Goal: Task Accomplishment & Management: Use online tool/utility

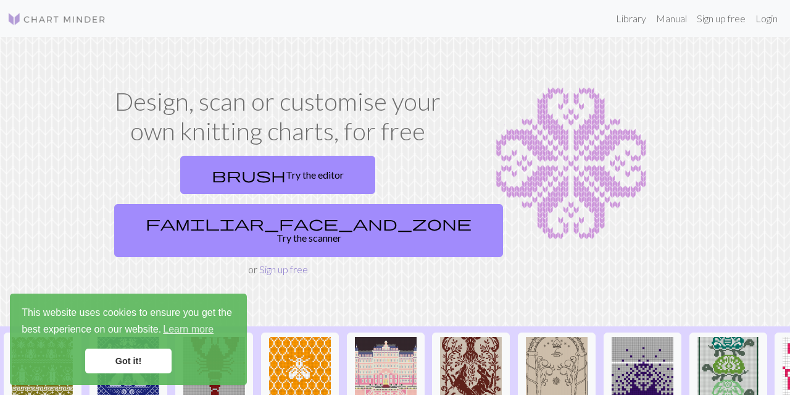
click at [280, 263] on link "Sign up free" at bounding box center [283, 269] width 49 height 12
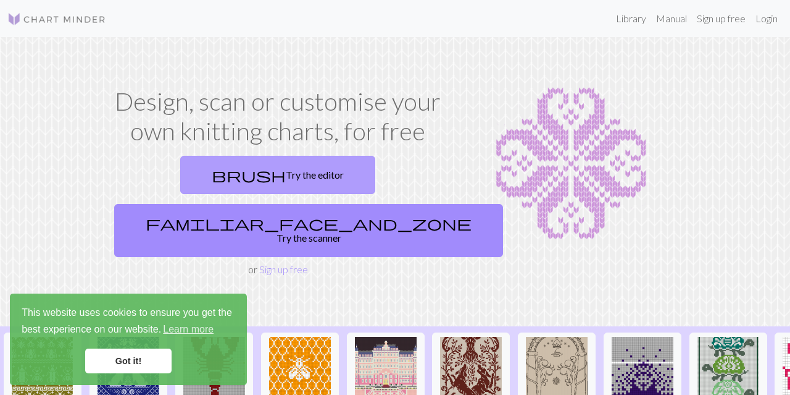
click at [204, 187] on link "brush Try the editor" at bounding box center [277, 175] width 195 height 38
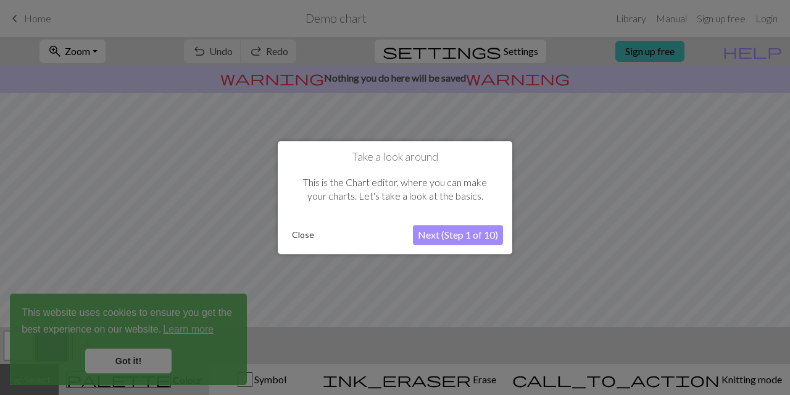
click at [425, 234] on button "Next (Step 1 of 10)" at bounding box center [458, 235] width 90 height 20
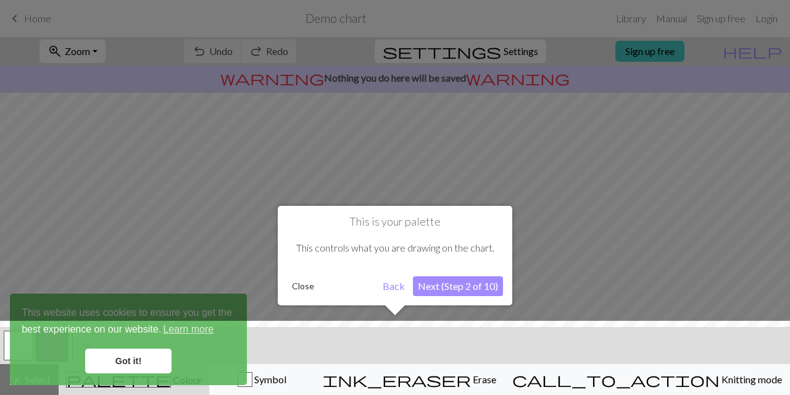
click at [303, 283] on button "Close" at bounding box center [303, 286] width 32 height 19
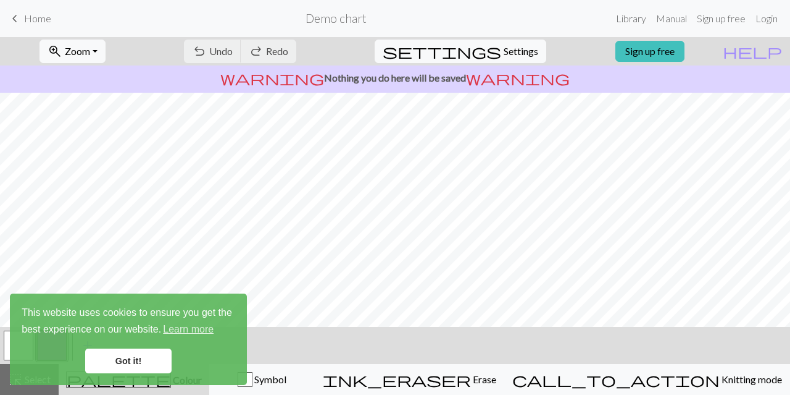
click at [125, 359] on link "Got it!" at bounding box center [128, 360] width 86 height 25
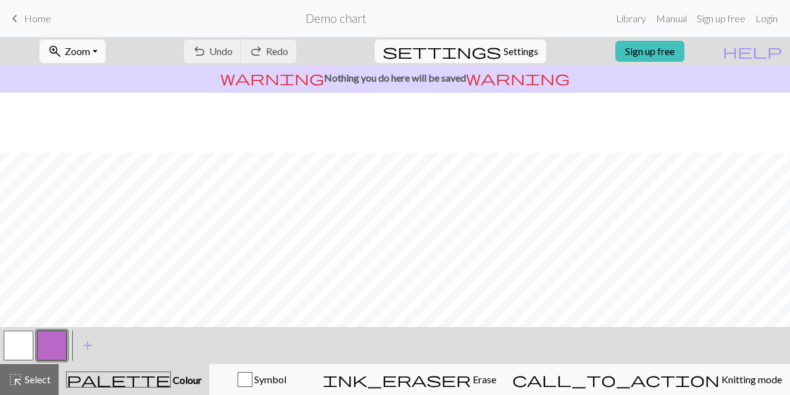
scroll to position [164, 0]
click at [42, 23] on span "Home" at bounding box center [37, 18] width 27 height 12
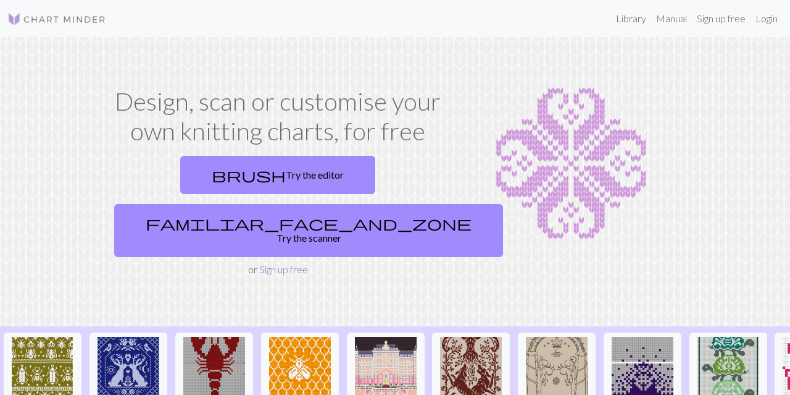
click at [281, 263] on link "Sign up free" at bounding box center [283, 269] width 49 height 12
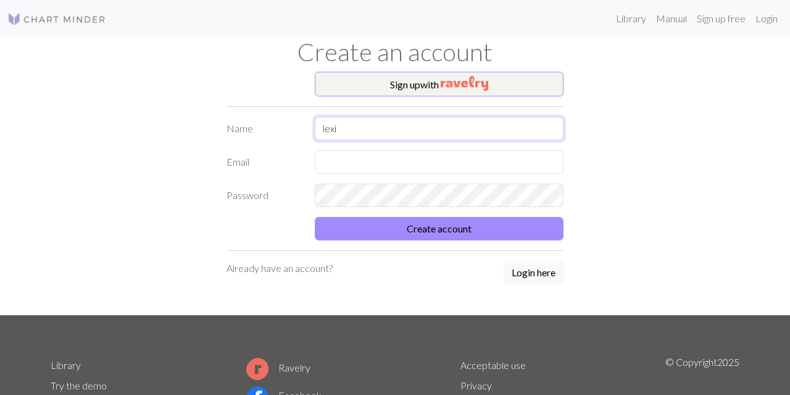
type input "lexi"
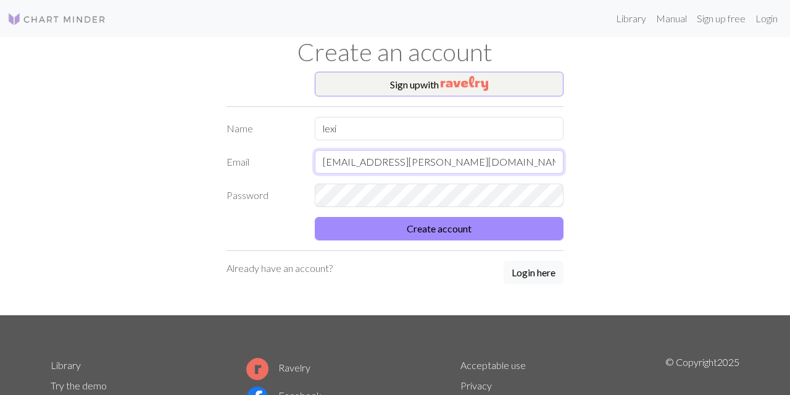
type input "[EMAIL_ADDRESS][PERSON_NAME][DOMAIN_NAME]"
click at [439, 228] on button "Create account" at bounding box center [439, 228] width 249 height 23
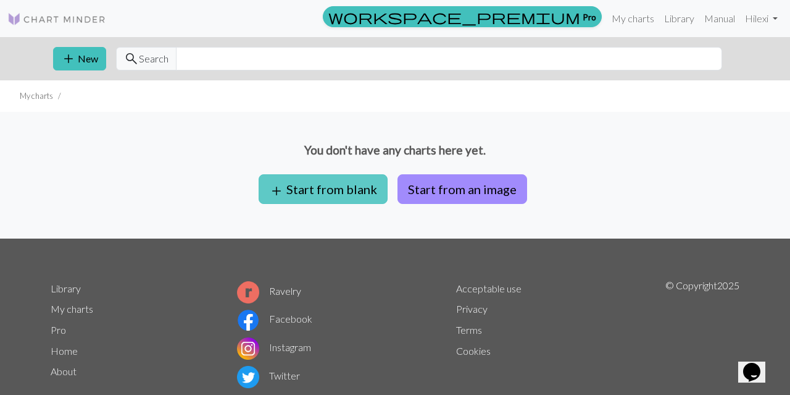
click at [354, 195] on button "add Start from blank" at bounding box center [323, 189] width 129 height 30
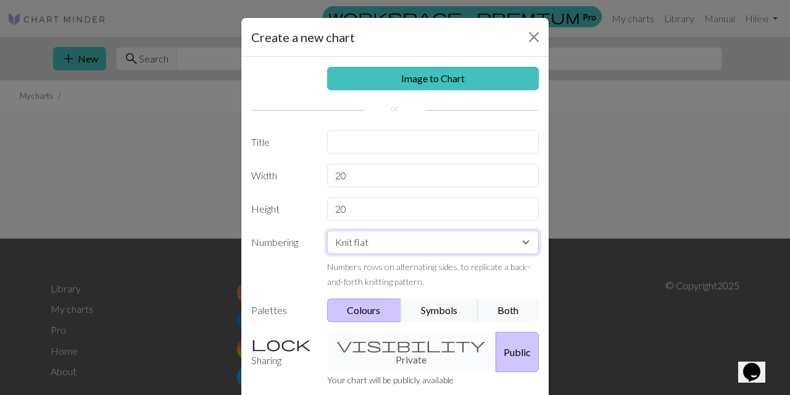
select select "round"
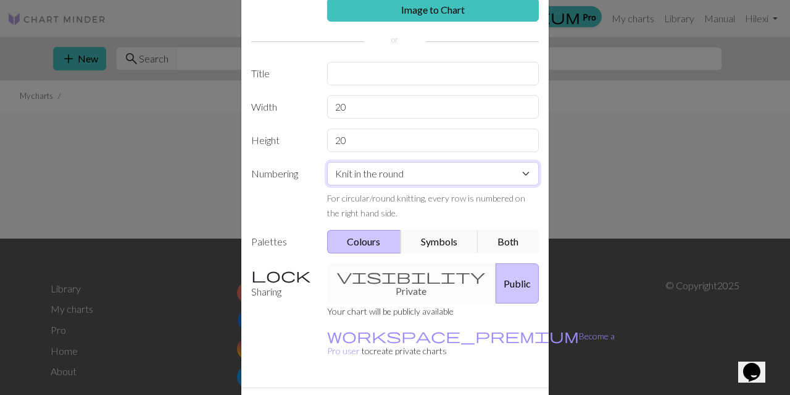
scroll to position [72, 0]
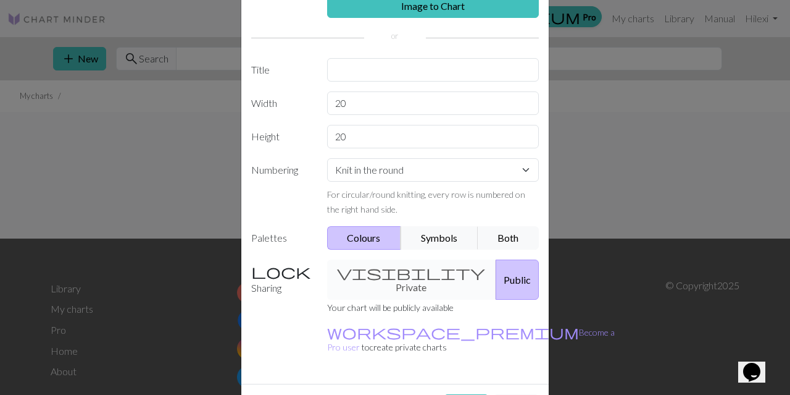
click at [391, 274] on div "visibility Private Public" at bounding box center [433, 279] width 227 height 40
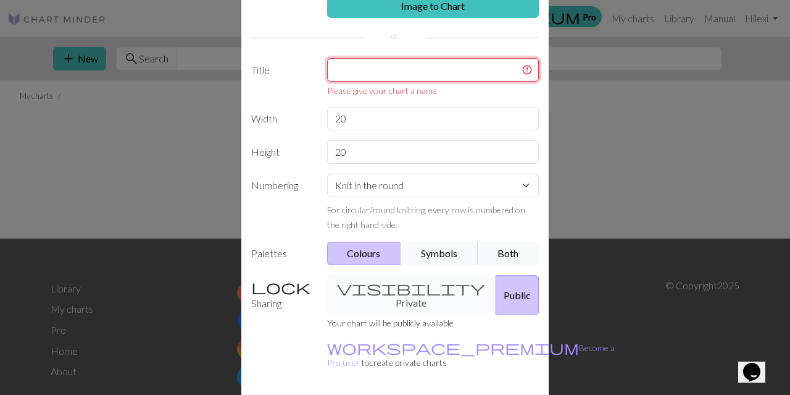
click at [382, 77] on input "text" at bounding box center [433, 69] width 212 height 23
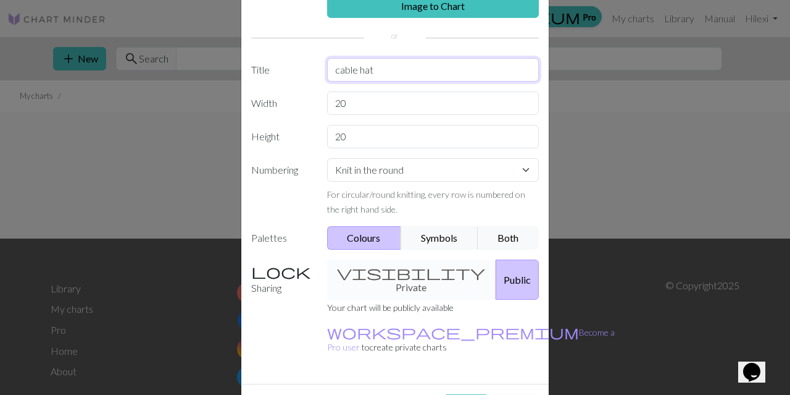
type input "cable hat"
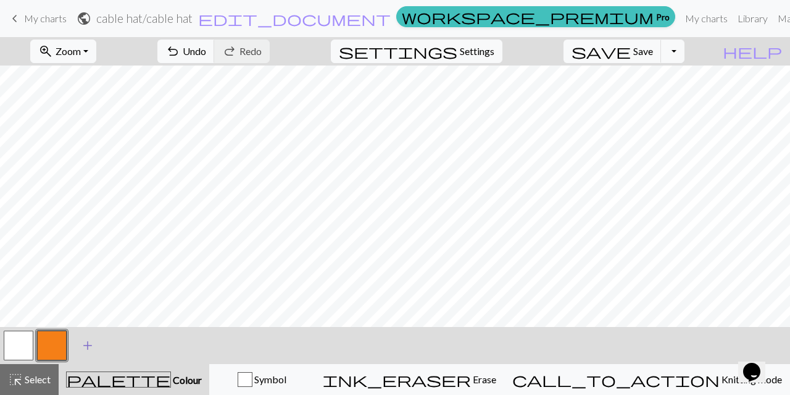
click at [94, 342] on span "add" at bounding box center [87, 345] width 15 height 17
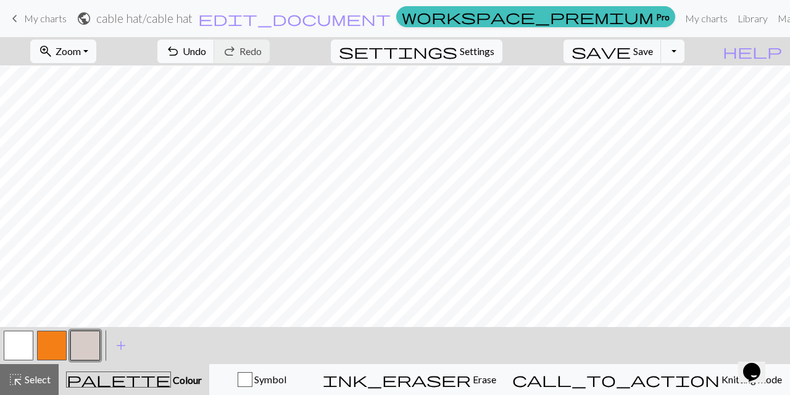
scroll to position [41, 0]
click at [315, 366] on button "Symbol" at bounding box center [262, 379] width 106 height 31
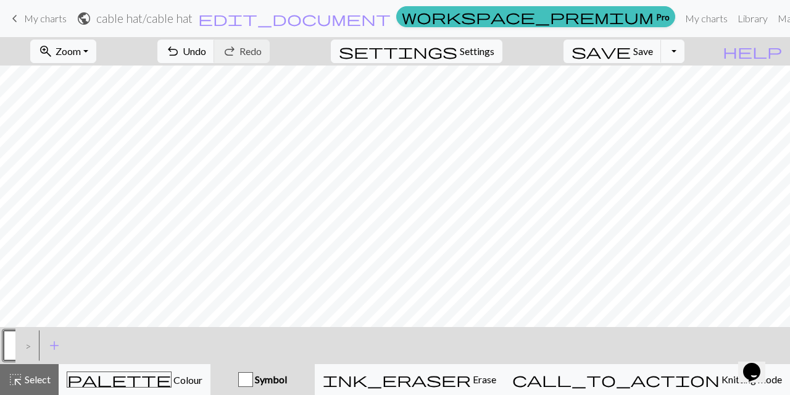
click at [31, 346] on div ">" at bounding box center [25, 344] width 20 height 33
click at [54, 342] on span "add" at bounding box center [54, 345] width 15 height 17
click at [51, 341] on button "button" at bounding box center [52, 345] width 30 height 30
click at [15, 340] on button "button" at bounding box center [19, 345] width 30 height 30
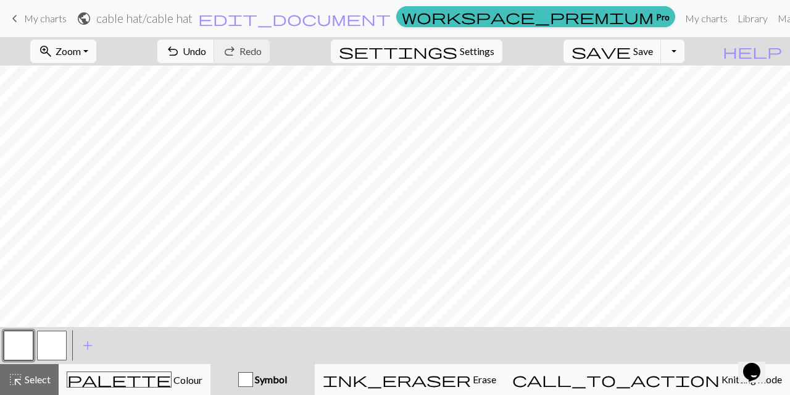
click at [49, 342] on button "button" at bounding box center [52, 345] width 30 height 30
click at [88, 345] on span "add" at bounding box center [87, 345] width 15 height 17
click at [57, 338] on button "button" at bounding box center [52, 345] width 30 height 30
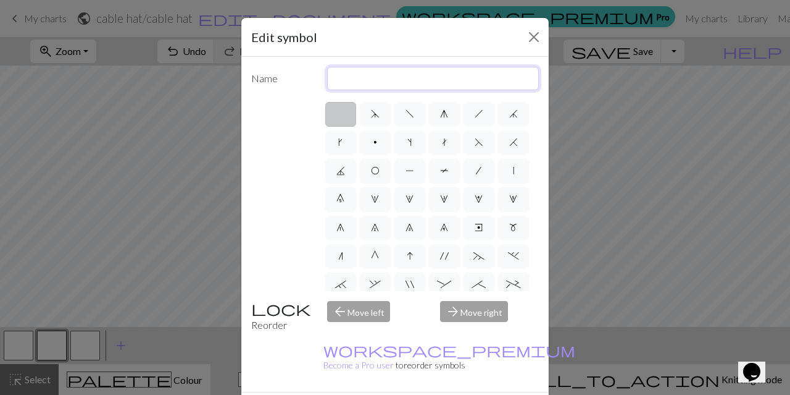
click at [404, 75] on input "text" at bounding box center [433, 78] width 212 height 23
type input "k"
click at [462, 308] on div "arrow_forward Move right" at bounding box center [490, 316] width 114 height 31
click at [477, 312] on div "arrow_forward Move right" at bounding box center [490, 316] width 114 height 31
click at [457, 311] on div "arrow_forward Move right" at bounding box center [490, 316] width 114 height 31
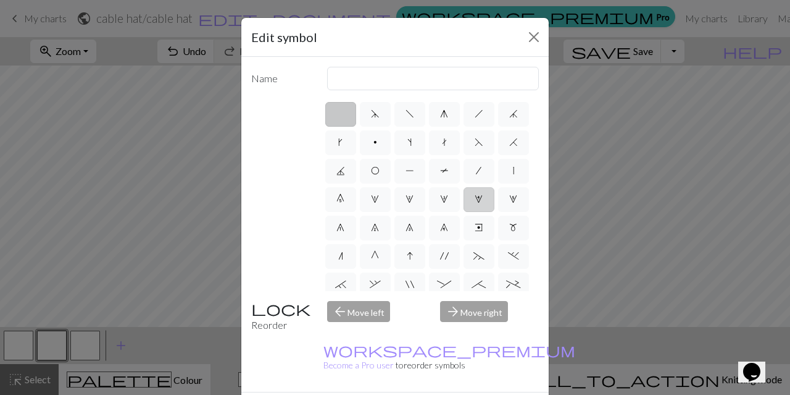
click at [475, 200] on span "4" at bounding box center [479, 199] width 8 height 10
click at [475, 199] on input "4" at bounding box center [479, 195] width 8 height 8
radio input "true"
type input "increase 4"
click at [447, 120] on label "g" at bounding box center [444, 114] width 31 height 25
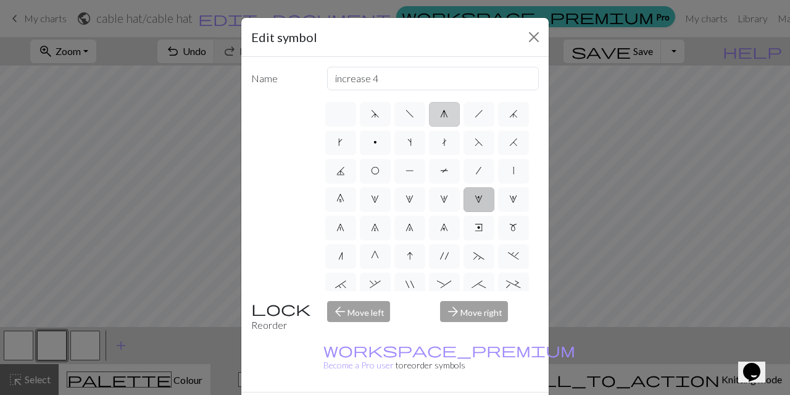
click at [447, 114] on input "g" at bounding box center [444, 110] width 8 height 8
radio input "true"
type input "sk2p"
click at [417, 106] on label "f" at bounding box center [410, 114] width 31 height 25
click at [414, 106] on input "f" at bounding box center [410, 110] width 8 height 8
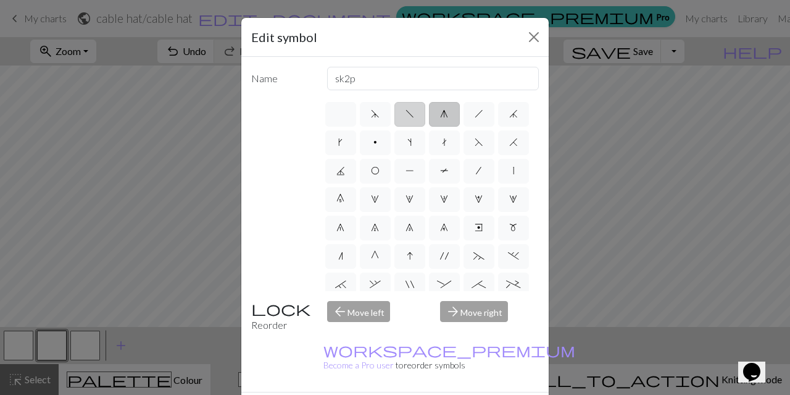
radio input "true"
type input "left leaning decrease"
click at [478, 137] on span "F" at bounding box center [479, 142] width 9 height 10
click at [478, 137] on input "F" at bounding box center [479, 139] width 8 height 8
radio input "true"
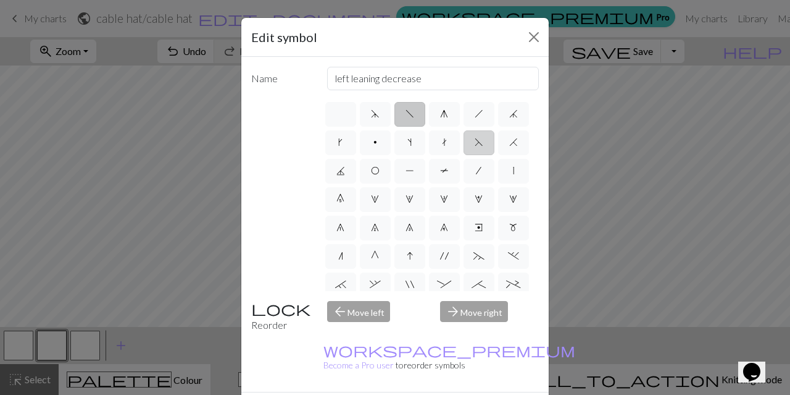
type input "ssk"
click at [382, 149] on label "p" at bounding box center [375, 142] width 31 height 25
click at [382, 143] on input "p" at bounding box center [378, 139] width 8 height 8
radio input "true"
type input "purl"
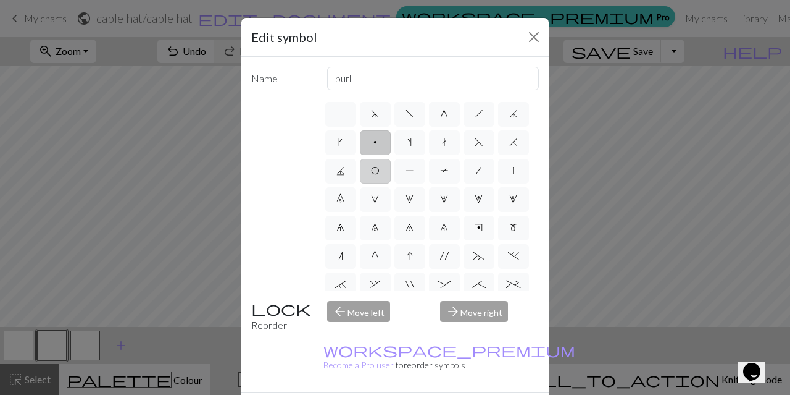
click at [377, 169] on span "O" at bounding box center [375, 170] width 9 height 10
click at [377, 169] on input "O" at bounding box center [375, 167] width 8 height 8
radio input "true"
type input "yo"
click at [501, 222] on label "m" at bounding box center [513, 227] width 31 height 25
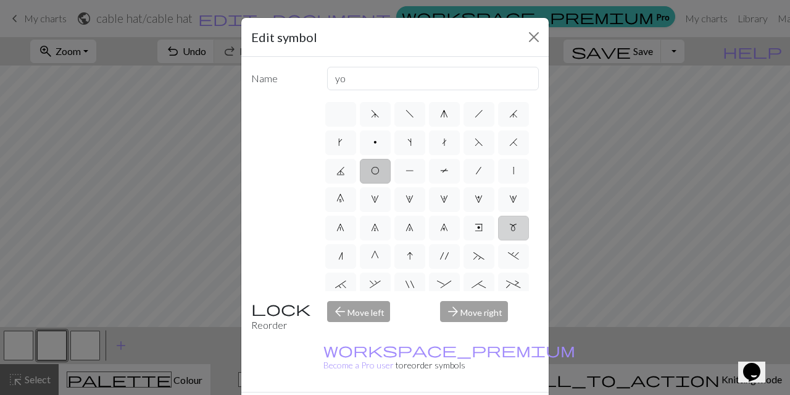
click at [509, 222] on input "m" at bounding box center [513, 224] width 8 height 8
radio input "true"
type input "m1"
click at [385, 249] on label "G" at bounding box center [375, 256] width 31 height 25
click at [379, 249] on input "G" at bounding box center [375, 252] width 8 height 8
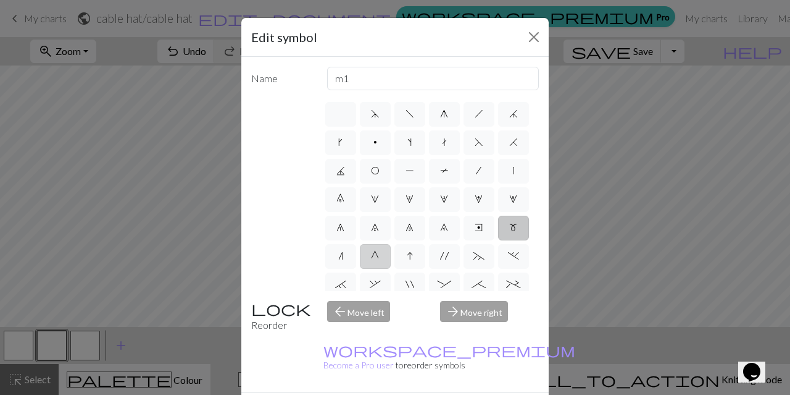
radio input "true"
type input "psso"
click at [403, 252] on label "I" at bounding box center [410, 256] width 31 height 25
click at [407, 252] on input "I" at bounding box center [411, 252] width 8 height 8
radio input "true"
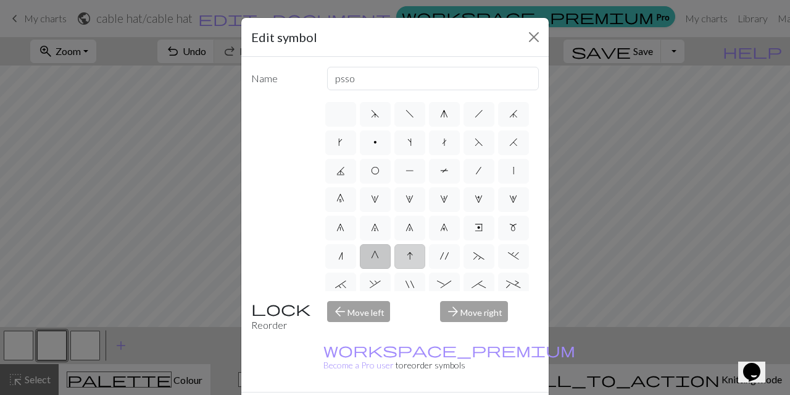
type input "sk2p"
click at [485, 136] on label "F" at bounding box center [479, 142] width 31 height 25
click at [483, 136] on input "F" at bounding box center [479, 139] width 8 height 8
radio input "true"
type input "ssk"
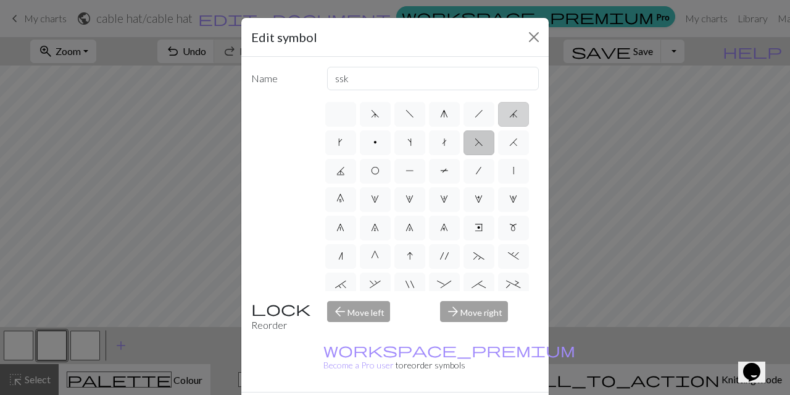
click at [520, 117] on label "j" at bounding box center [513, 114] width 31 height 25
click at [517, 114] on input "j" at bounding box center [513, 110] width 8 height 8
radio input "true"
type input "k3tog"
click at [474, 256] on span "~" at bounding box center [479, 256] width 11 height 10
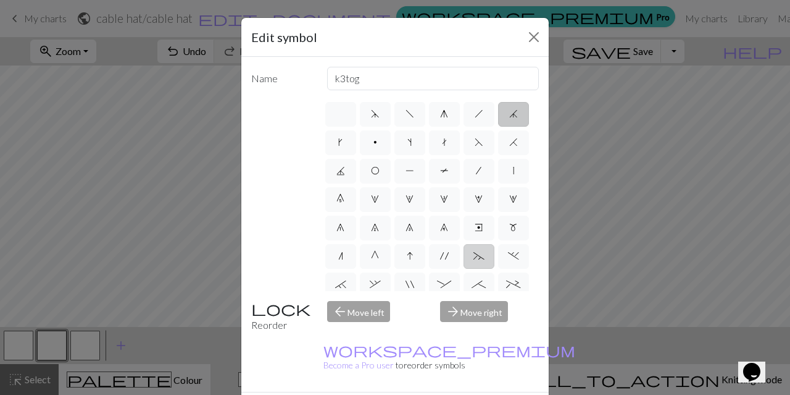
click at [474, 256] on input "~" at bounding box center [478, 252] width 8 height 8
radio input "true"
type input "3+ stitch left twist"
click at [510, 256] on span "." at bounding box center [513, 256] width 11 height 10
click at [510, 256] on input "." at bounding box center [512, 252] width 8 height 8
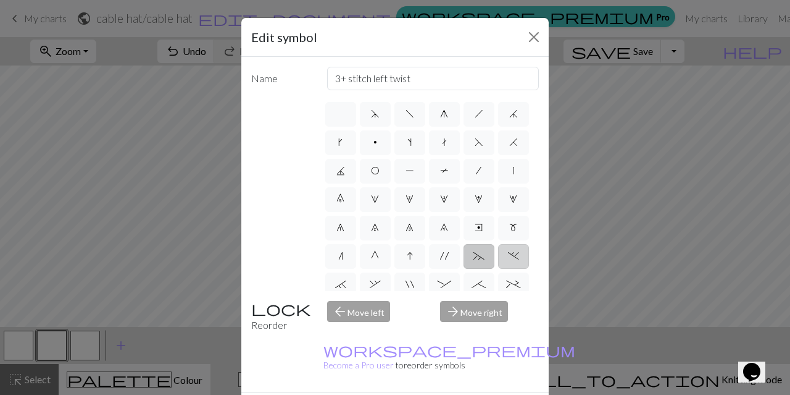
radio input "true"
click at [510, 280] on span "+" at bounding box center [513, 284] width 14 height 10
click at [510, 280] on input "+" at bounding box center [510, 281] width 8 height 8
radio input "true"
type input "2 stitch left purl twist cable"
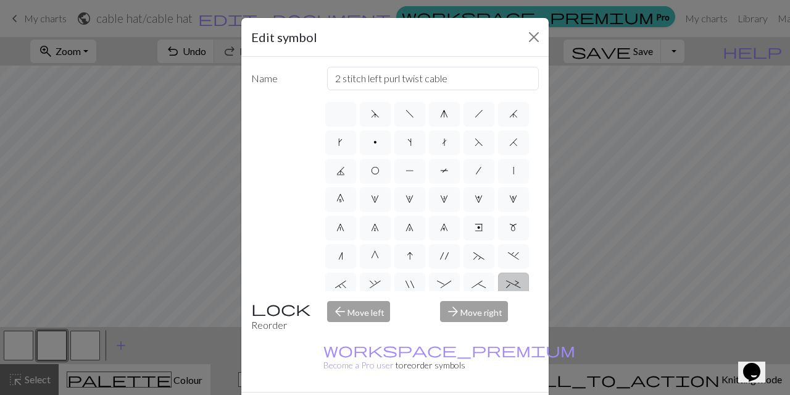
click at [469, 303] on div "arrow_forward Move right" at bounding box center [490, 316] width 114 height 31
click at [454, 309] on div "arrow_forward Move right" at bounding box center [490, 316] width 114 height 31
click at [346, 312] on div "arrow_back Move left" at bounding box center [377, 316] width 114 height 31
click at [346, 285] on label "`" at bounding box center [340, 284] width 31 height 25
click at [343, 285] on input "`" at bounding box center [339, 281] width 8 height 8
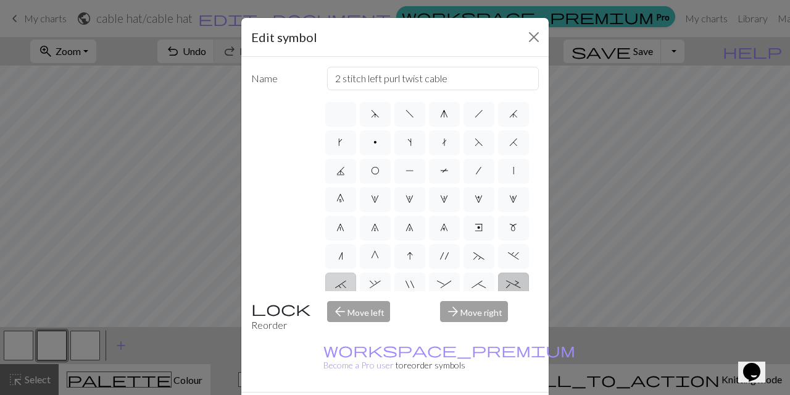
radio input "true"
type input "3+ stitch right twist"
click at [369, 285] on label "," at bounding box center [375, 284] width 31 height 25
click at [370, 285] on input "," at bounding box center [374, 281] width 8 height 8
radio input "true"
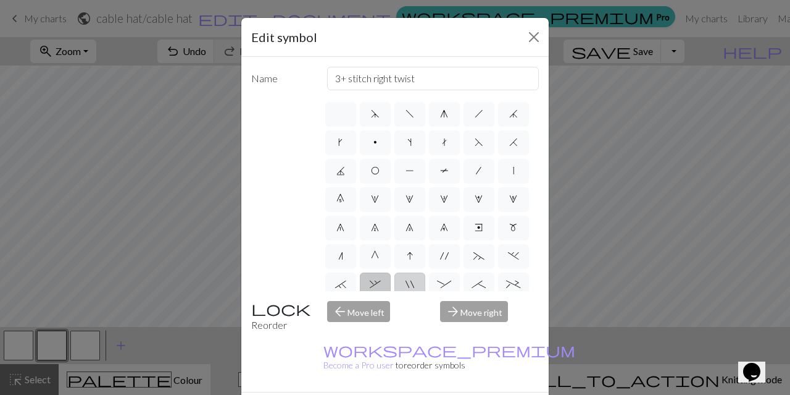
click at [406, 285] on span """ at bounding box center [410, 284] width 9 height 10
click at [406, 285] on input """ at bounding box center [410, 281] width 8 height 8
radio input "true"
type input "cable extra"
click at [440, 260] on span "'" at bounding box center [444, 256] width 9 height 10
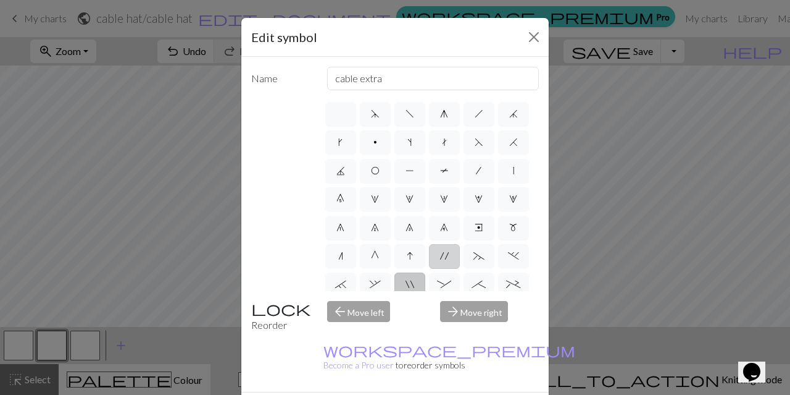
click at [440, 256] on input "'" at bounding box center [444, 252] width 8 height 8
radio input "true"
click at [444, 282] on span ":" at bounding box center [444, 284] width 14 height 10
click at [444, 282] on input ":" at bounding box center [441, 281] width 8 height 8
radio input "true"
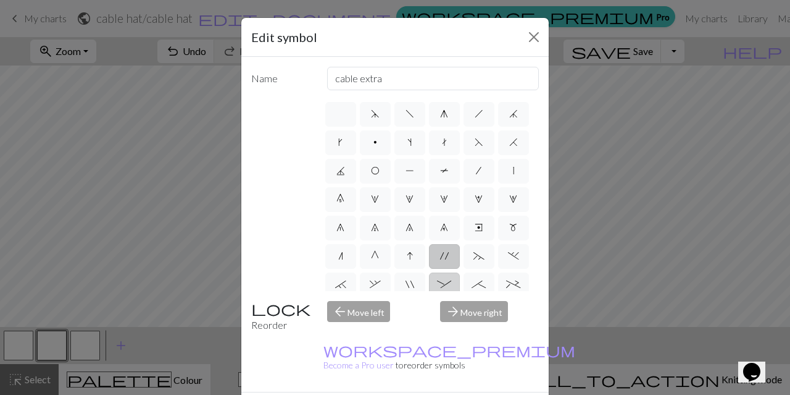
type input "left part of 4+ stitch cable wyib"
click at [478, 283] on span ";" at bounding box center [479, 284] width 14 height 10
click at [478, 283] on input ";" at bounding box center [476, 281] width 8 height 8
radio input "true"
type input "right part of 4+ stitch cable wyib"
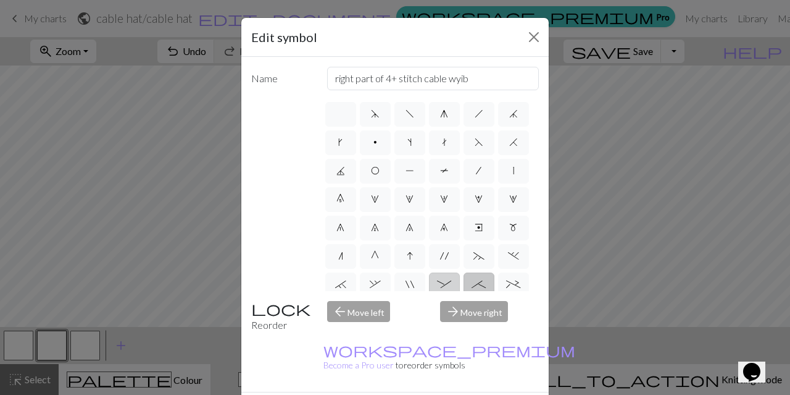
click at [445, 276] on label ":" at bounding box center [444, 284] width 31 height 25
click at [445, 277] on input ":" at bounding box center [441, 281] width 8 height 8
radio input "true"
type input "left part of 4+ stitch cable wyib"
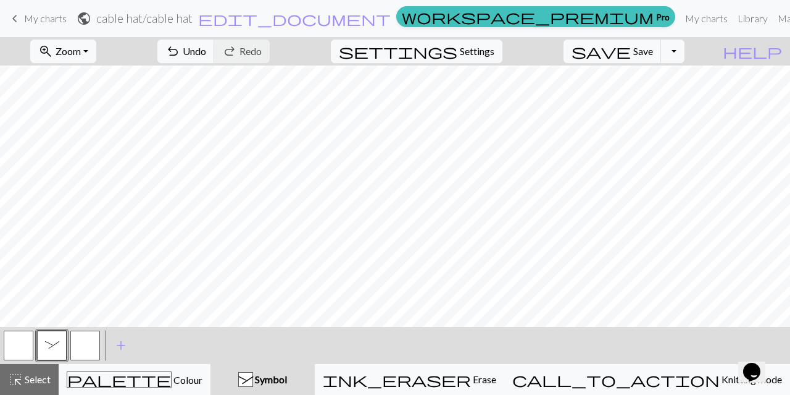
click at [12, 344] on button "button" at bounding box center [19, 345] width 30 height 30
click at [18, 341] on button "button" at bounding box center [19, 345] width 30 height 30
click at [18, 341] on div "Edit symbol Name Knit d f g h j k p s t F H J O P T / | 0 1 2 3 4 5 6 7 8 9 e m…" at bounding box center [395, 197] width 790 height 395
click at [18, 341] on button "button" at bounding box center [19, 345] width 30 height 30
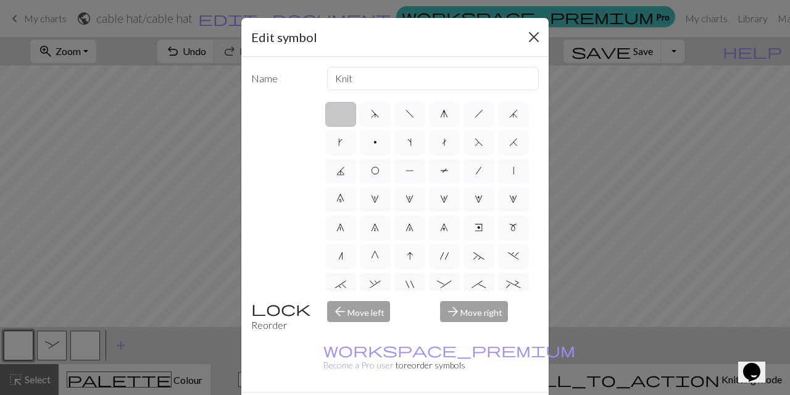
click at [537, 35] on button "Close" at bounding box center [534, 37] width 20 height 20
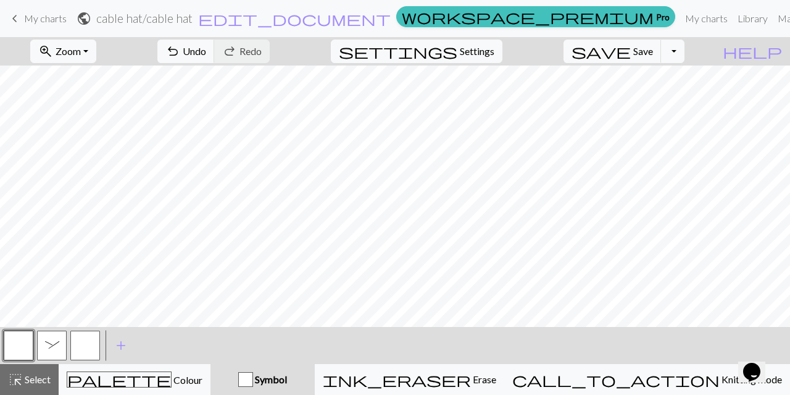
click at [65, 343] on button ":" at bounding box center [52, 345] width 30 height 30
click at [20, 345] on button "button" at bounding box center [19, 345] width 30 height 30
click at [56, 340] on span ":" at bounding box center [52, 345] width 14 height 10
